Goal: Task Accomplishment & Management: Use online tool/utility

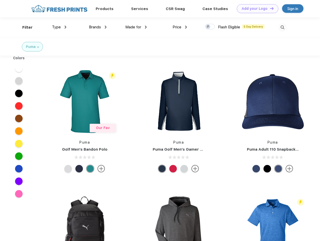
click at [256, 9] on link "Add your Logo Design Tool" at bounding box center [257, 8] width 41 height 9
click at [0, 0] on div "Design Tool" at bounding box center [0, 0] width 0 height 0
click at [270, 8] on link "Add your Logo Design Tool" at bounding box center [257, 8] width 41 height 9
click at [24, 27] on div "Filter" at bounding box center [27, 28] width 10 height 6
click at [59, 27] on span "Type" at bounding box center [56, 27] width 9 height 5
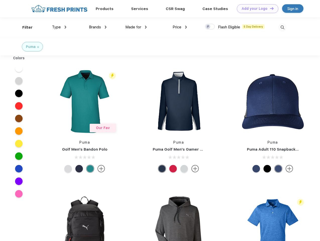
click at [98, 27] on span "Brands" at bounding box center [95, 27] width 12 height 5
click at [136, 27] on span "Made for" at bounding box center [133, 27] width 16 height 5
click at [180, 27] on span "Price" at bounding box center [177, 27] width 9 height 5
click at [210, 27] on div at bounding box center [210, 27] width 10 height 6
click at [208, 27] on input "checkbox" at bounding box center [206, 25] width 3 height 3
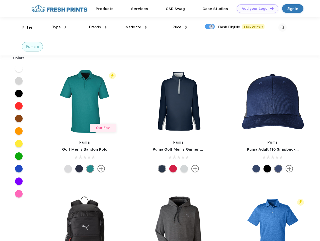
click at [282, 27] on img at bounding box center [282, 27] width 8 height 8
